Goal: Task Accomplishment & Management: Complete application form

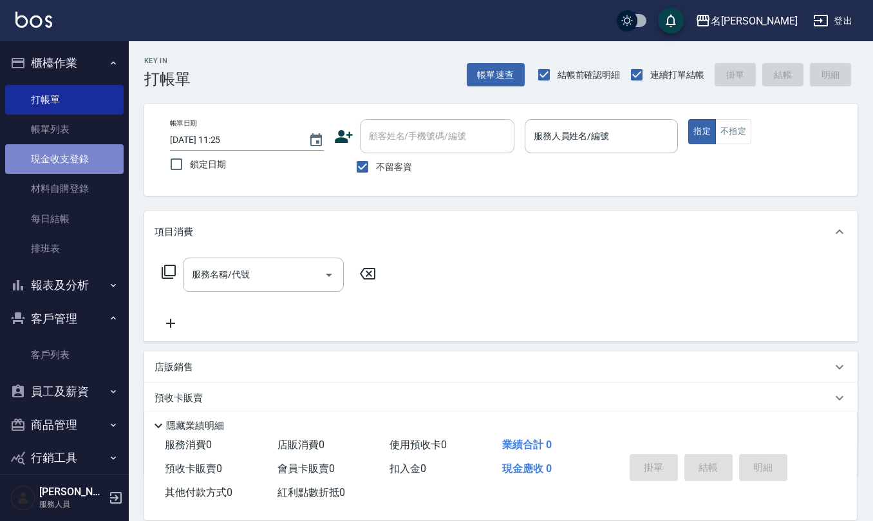
click at [75, 163] on link "現金收支登錄" at bounding box center [64, 159] width 118 height 30
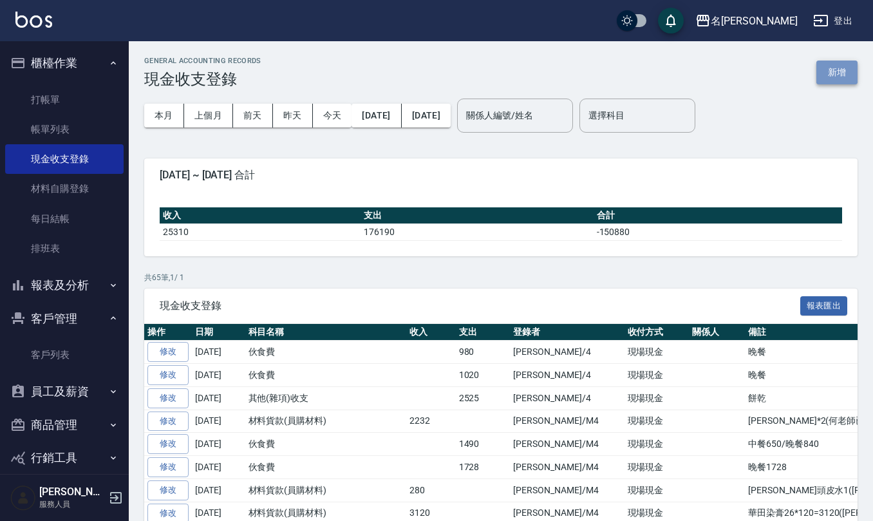
click at [843, 77] on button "新增" at bounding box center [836, 72] width 41 height 24
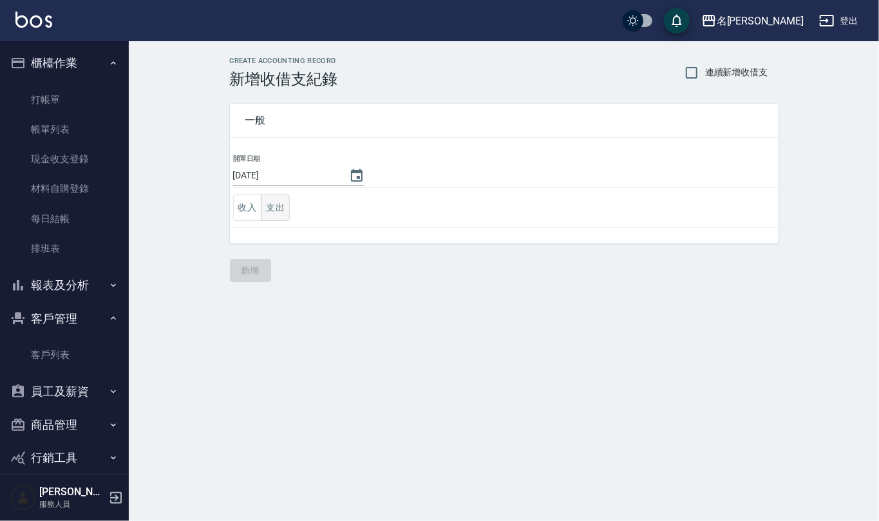
click at [276, 209] on button "支出" at bounding box center [275, 207] width 29 height 26
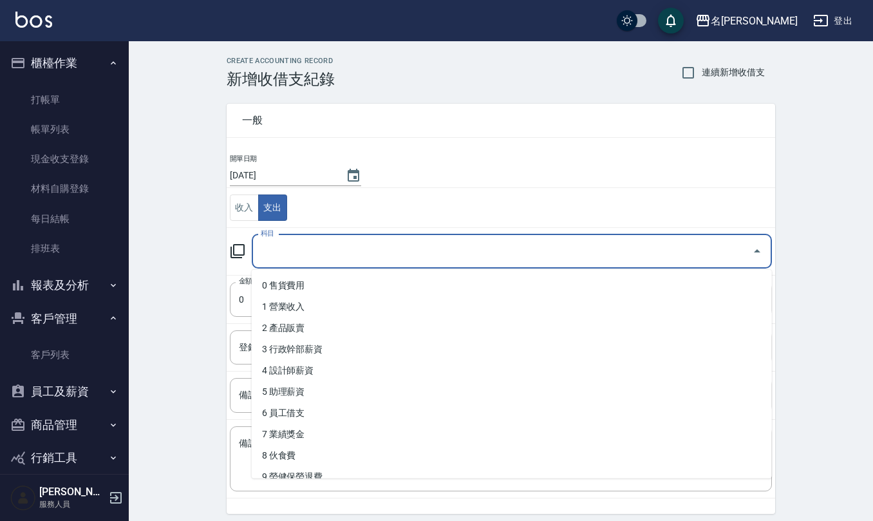
click at [289, 252] on input "科目" at bounding box center [501, 251] width 489 height 23
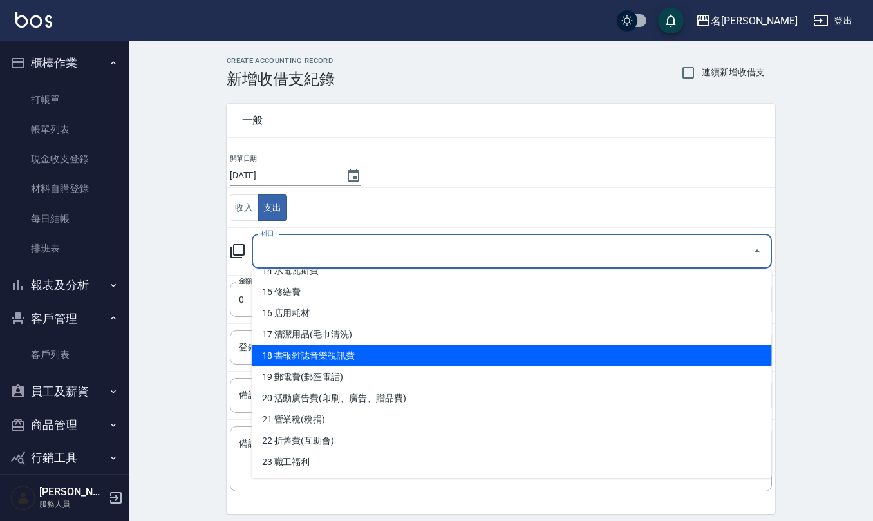
scroll to position [257, 0]
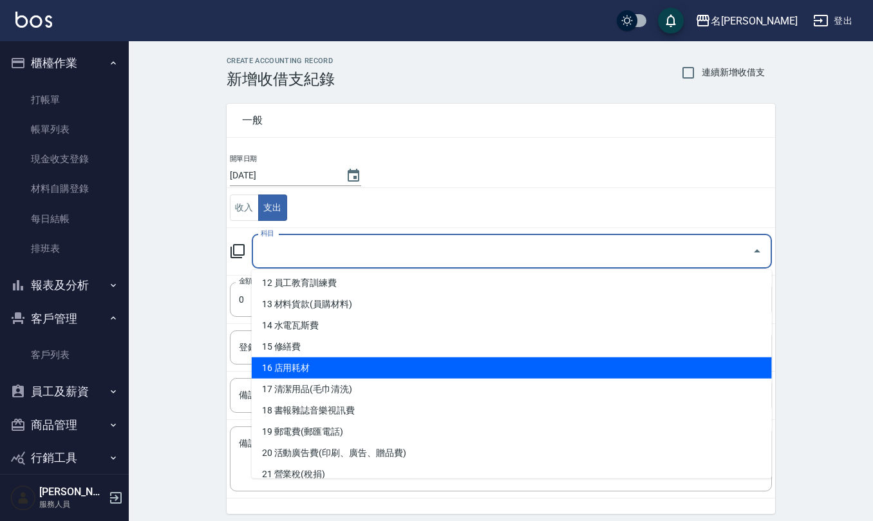
click at [314, 360] on li "16 店用耗材" at bounding box center [512, 367] width 520 height 21
type input "16 店用耗材"
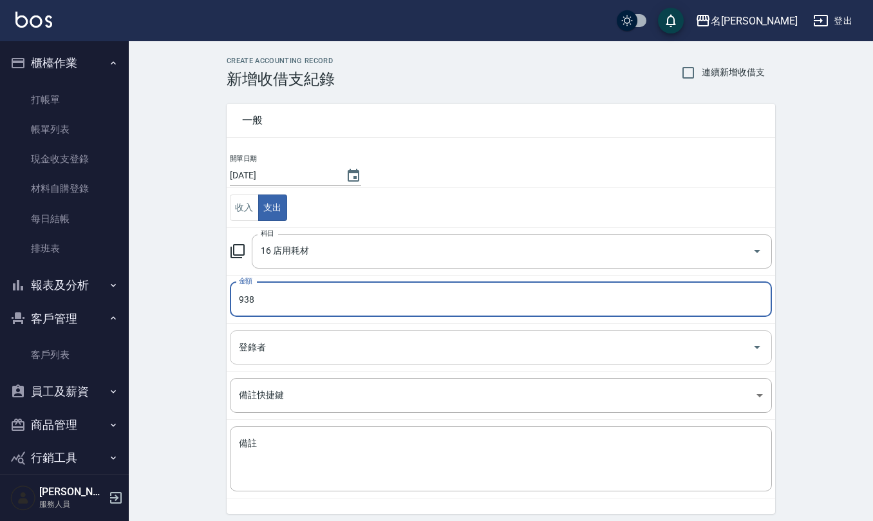
type input "938"
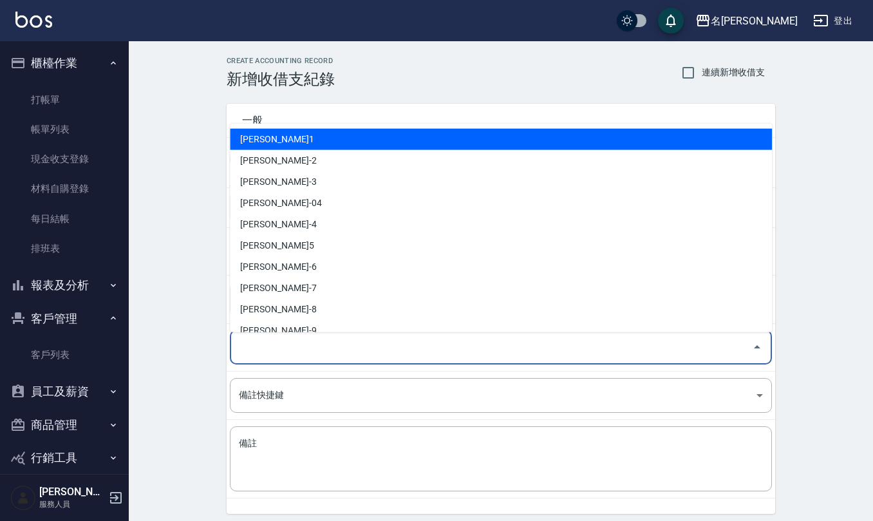
click at [339, 346] on input "登錄者" at bounding box center [491, 347] width 511 height 23
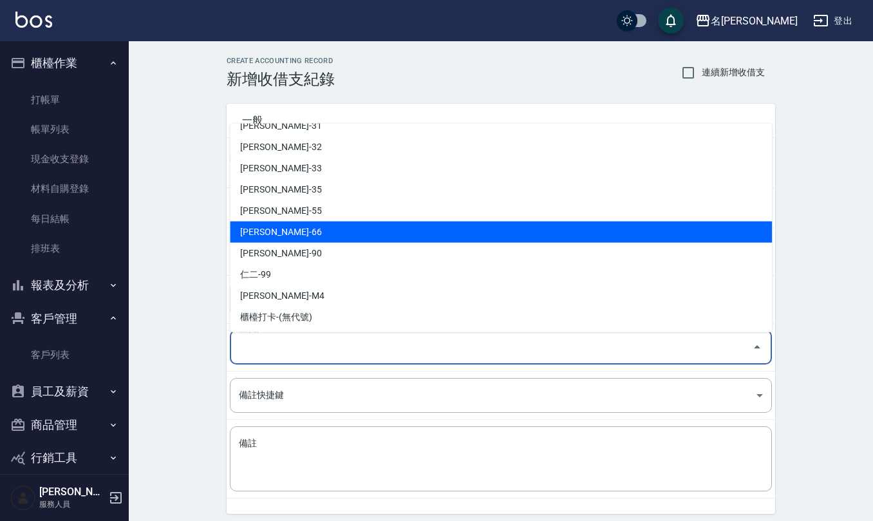
scroll to position [609, 0]
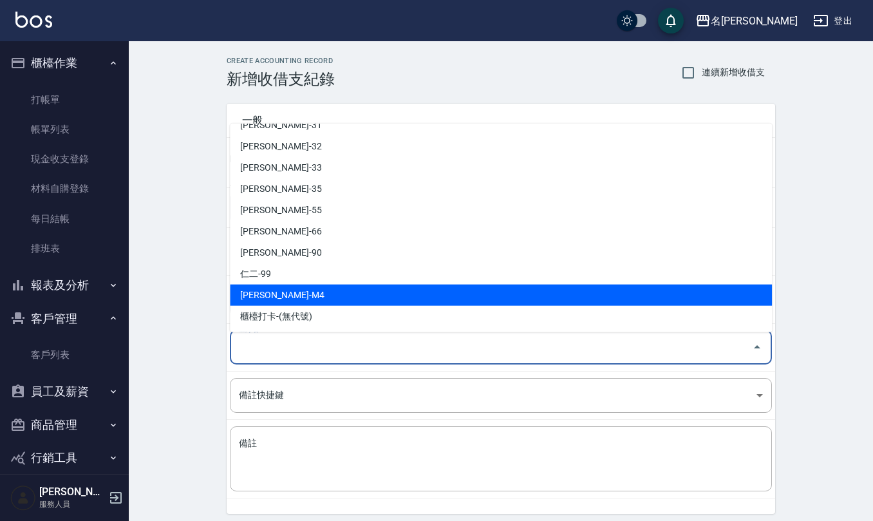
drag, startPoint x: 319, startPoint y: 287, endPoint x: 315, endPoint y: 312, distance: 25.4
click at [317, 287] on li "[PERSON_NAME]-M4" at bounding box center [501, 294] width 542 height 21
type input "[PERSON_NAME]-M4"
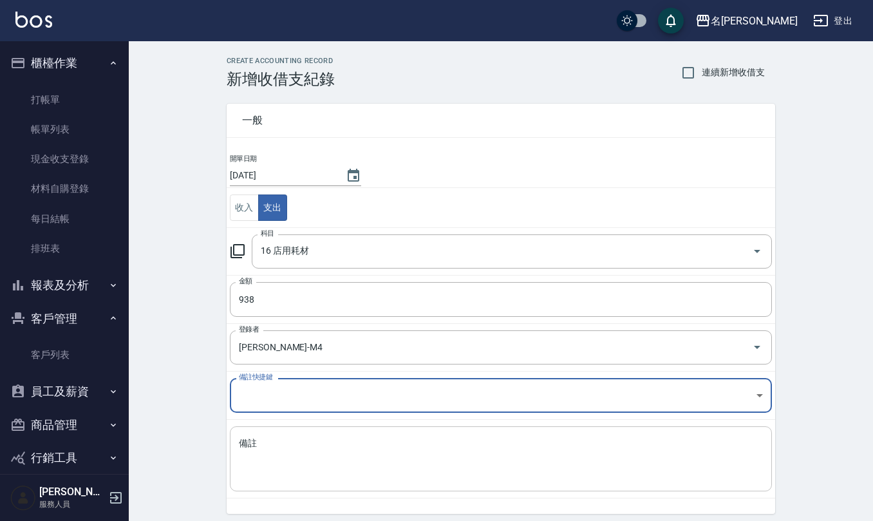
click at [314, 444] on textarea "備註" at bounding box center [501, 459] width 524 height 44
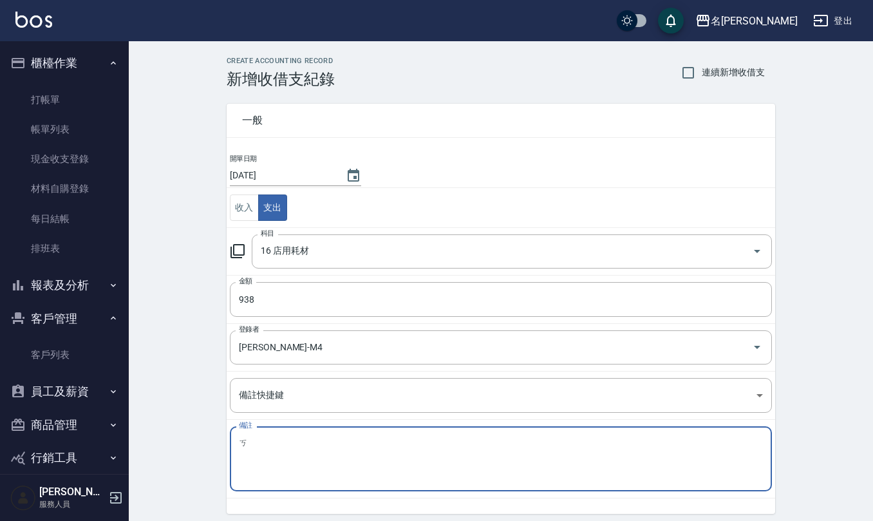
type textarea "ㄗ"
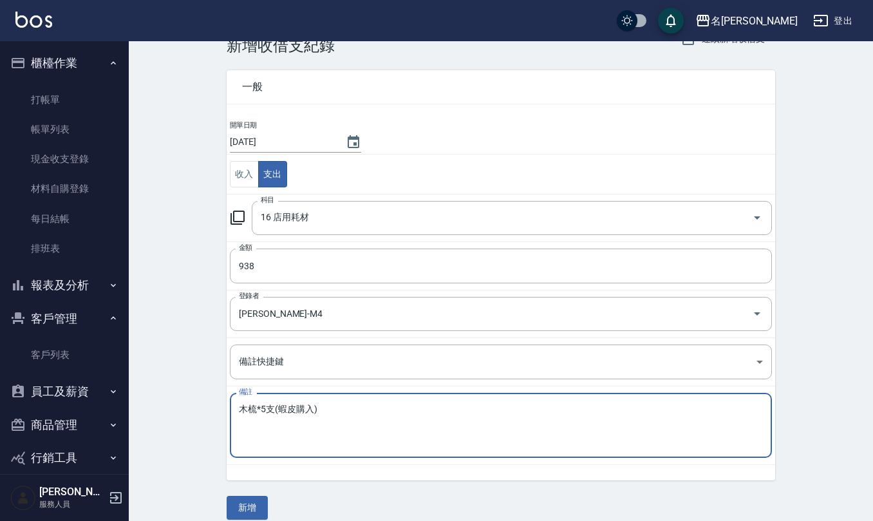
scroll to position [49, 0]
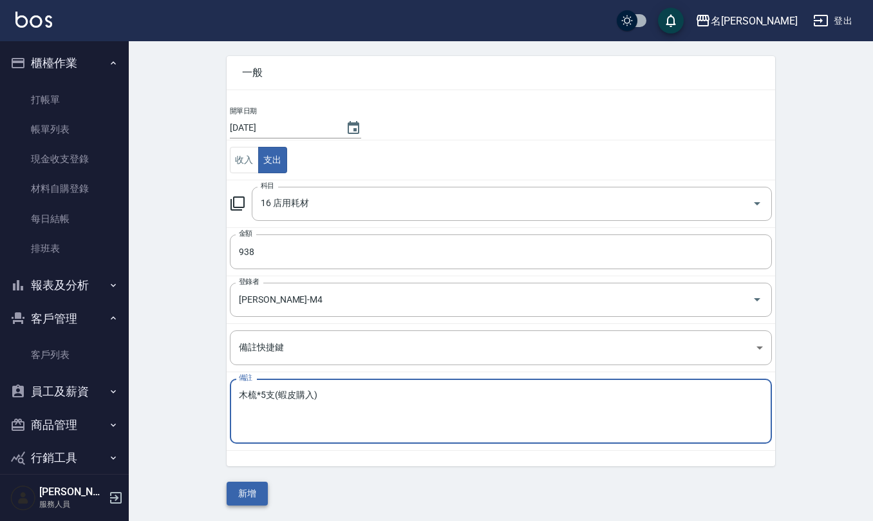
type textarea "木梳*5支(蝦皮購入)"
click at [263, 489] on button "新增" at bounding box center [247, 493] width 41 height 24
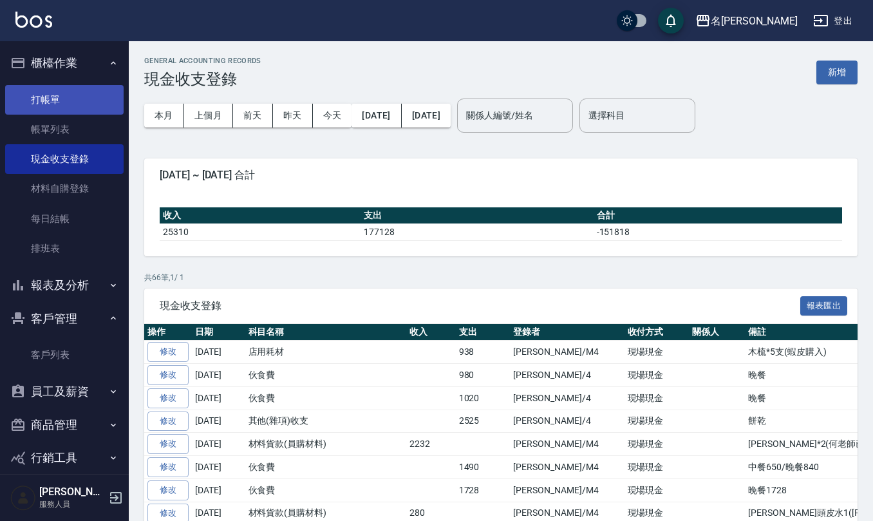
click at [55, 94] on link "打帳單" at bounding box center [64, 100] width 118 height 30
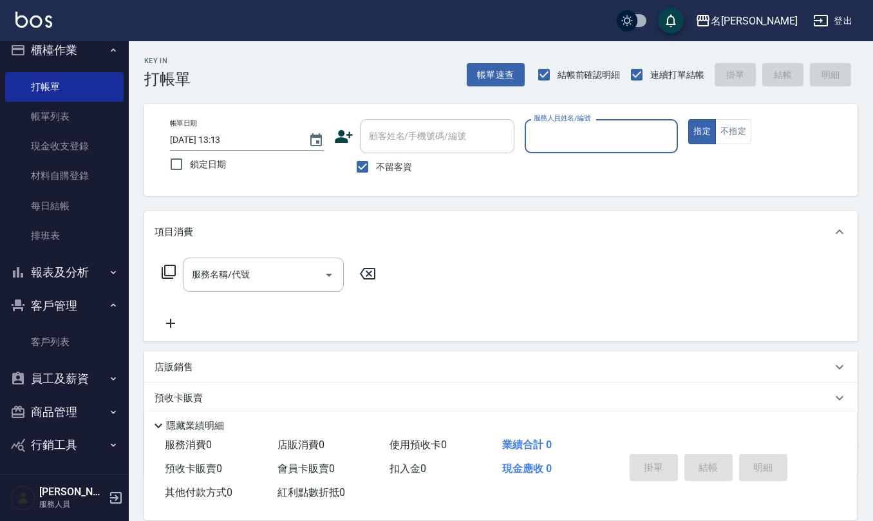
scroll to position [16, 0]
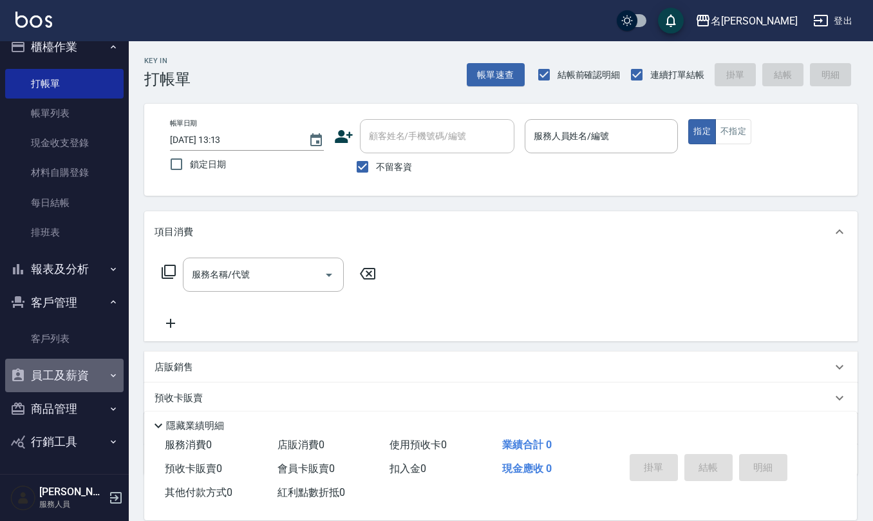
click at [85, 375] on button "員工及薪資" at bounding box center [64, 374] width 118 height 33
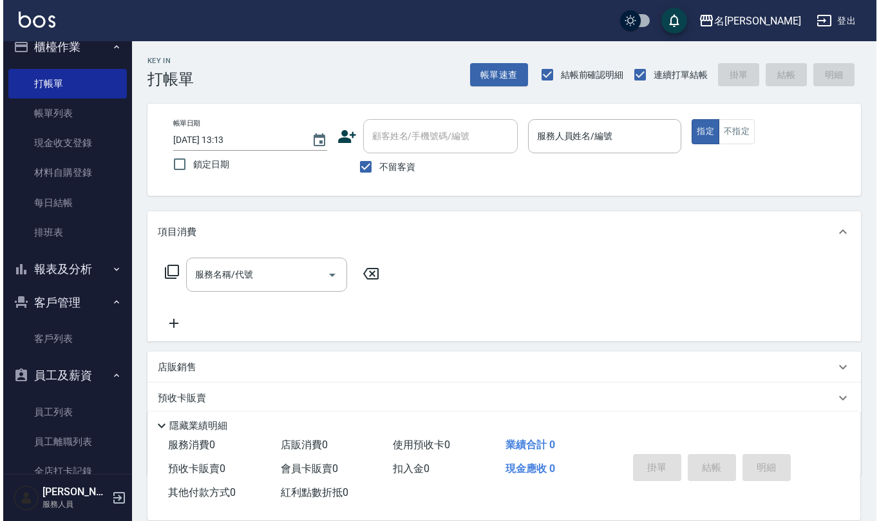
scroll to position [116, 0]
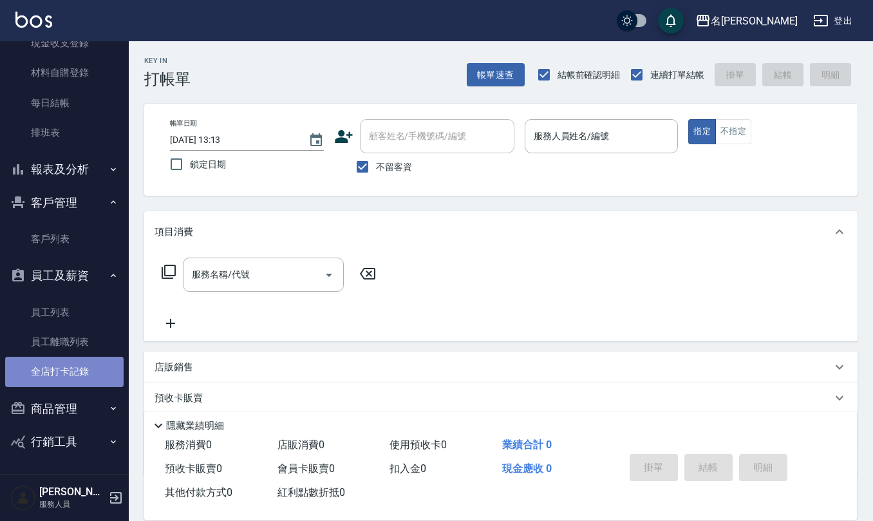
click at [88, 367] on link "全店打卡記錄" at bounding box center [64, 372] width 118 height 30
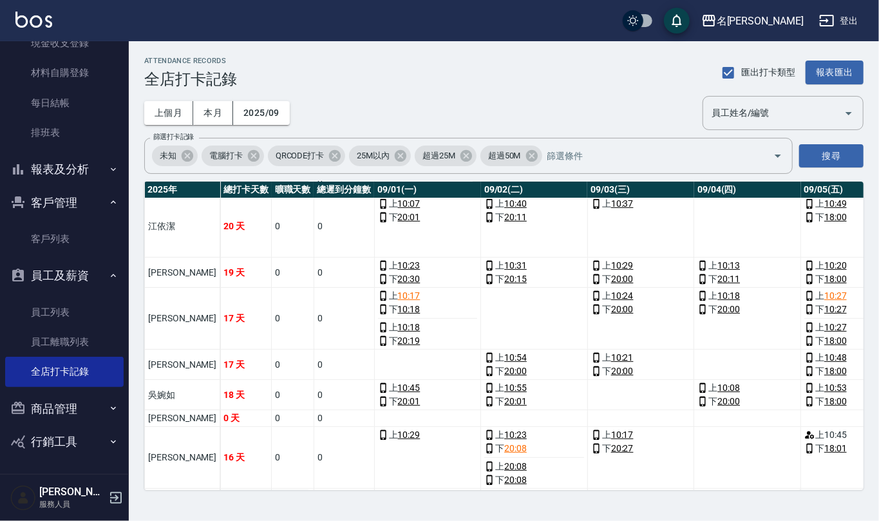
scroll to position [343, 0]
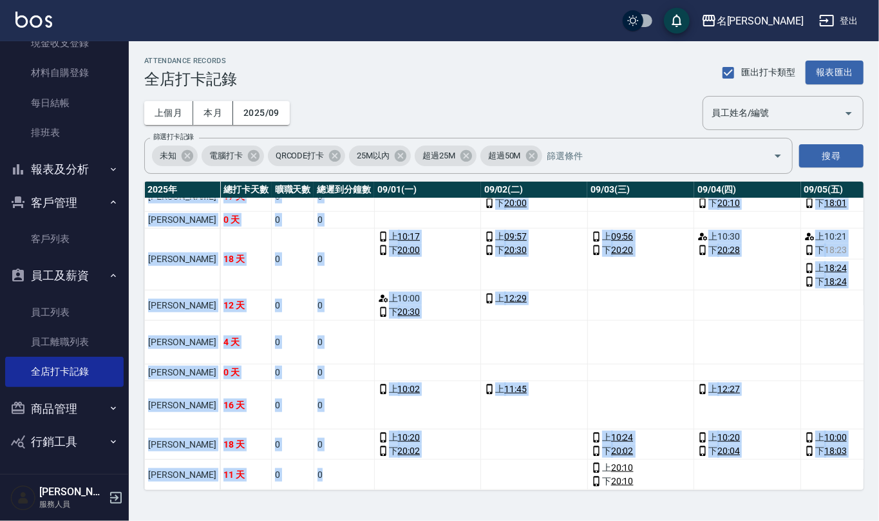
drag, startPoint x: 273, startPoint y: 477, endPoint x: 299, endPoint y: 477, distance: 26.4
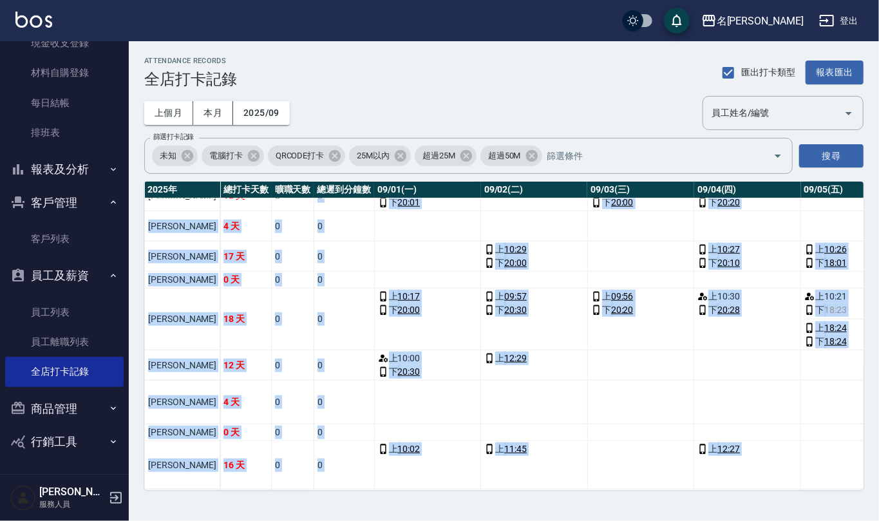
scroll to position [542, 0]
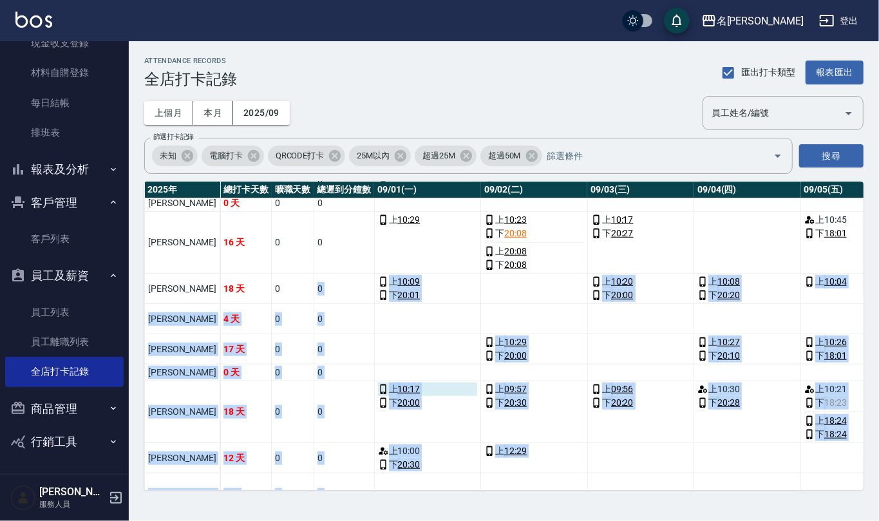
click at [378, 390] on icon "a dense table" at bounding box center [383, 389] width 11 height 11
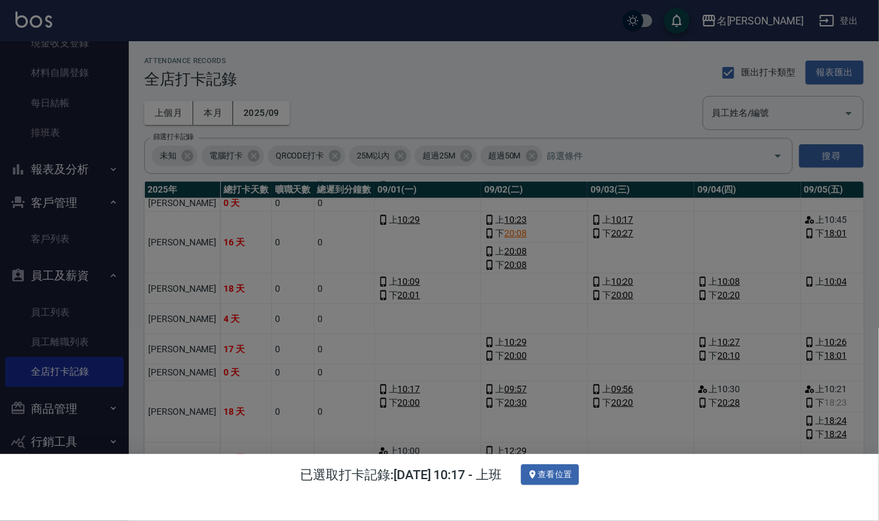
click at [356, 367] on div at bounding box center [439, 260] width 879 height 521
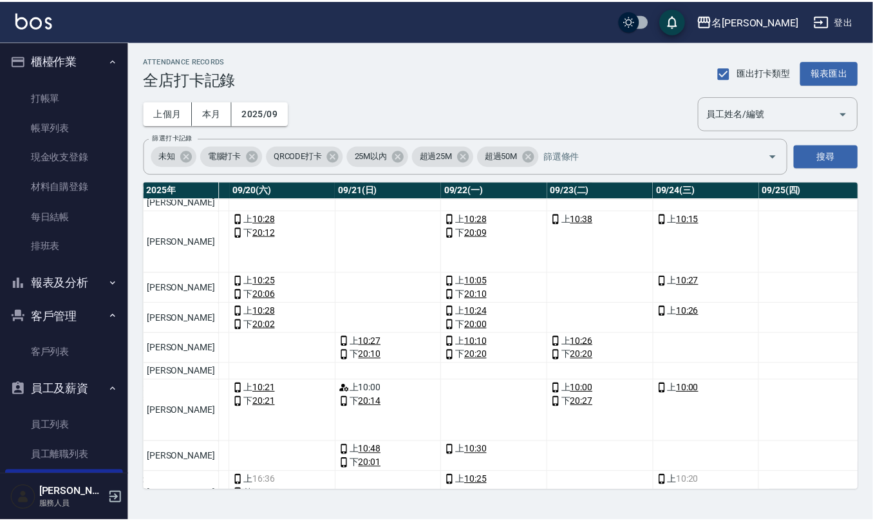
scroll to position [0, 0]
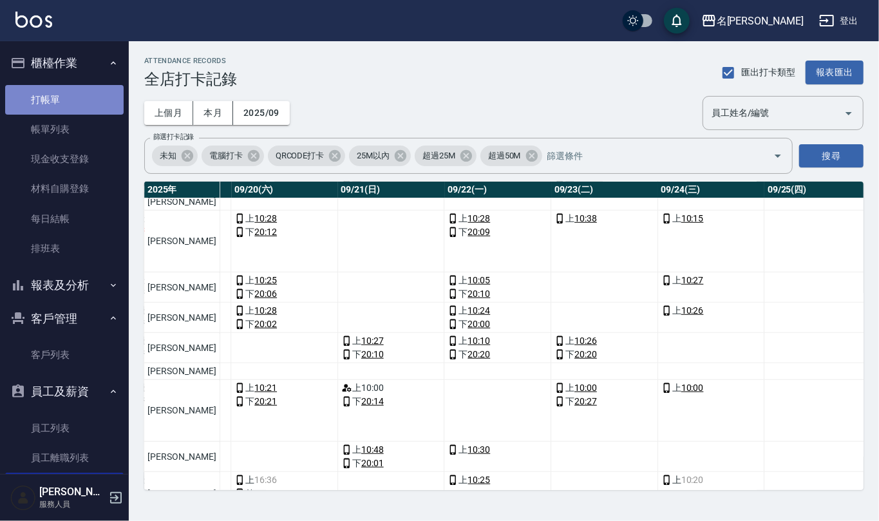
click at [75, 104] on link "打帳單" at bounding box center [64, 100] width 118 height 30
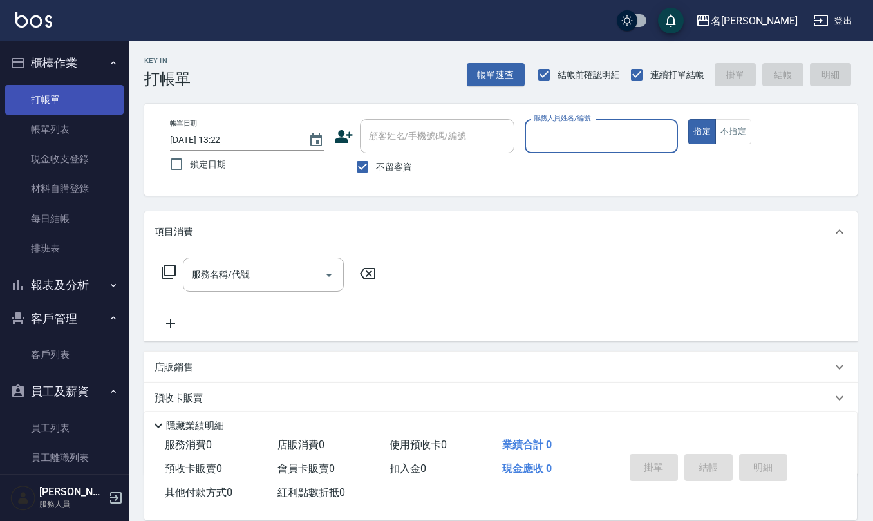
click at [688, 119] on button "指定" at bounding box center [702, 131] width 28 height 25
type button "true"
